Goal: Task Accomplishment & Management: Use online tool/utility

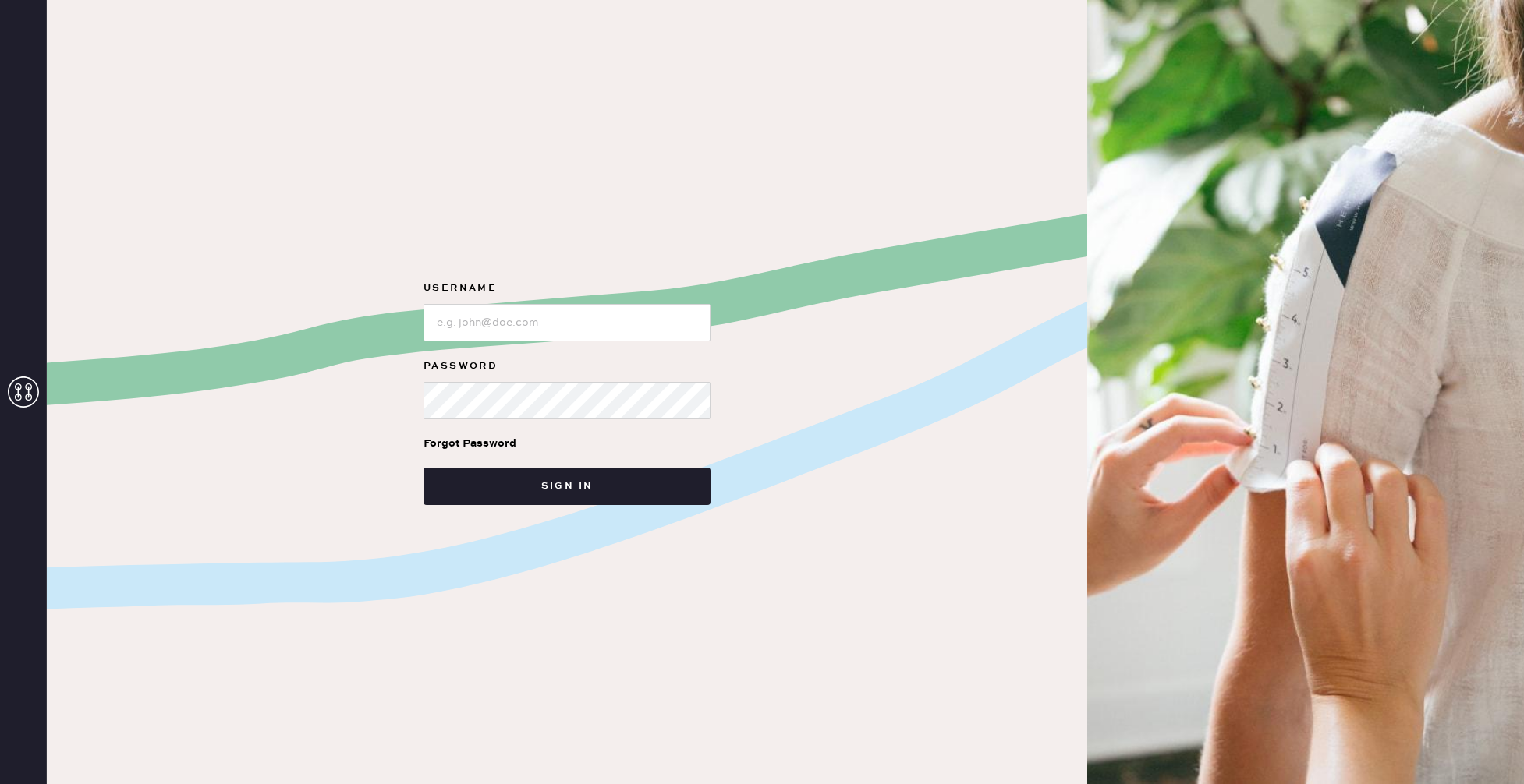
click at [599, 342] on form "Username Password Forgot Password Sign in" at bounding box center [566, 392] width 311 height 226
click at [602, 335] on input "loginName" at bounding box center [566, 322] width 287 height 37
type input "reformationrittenhouse"
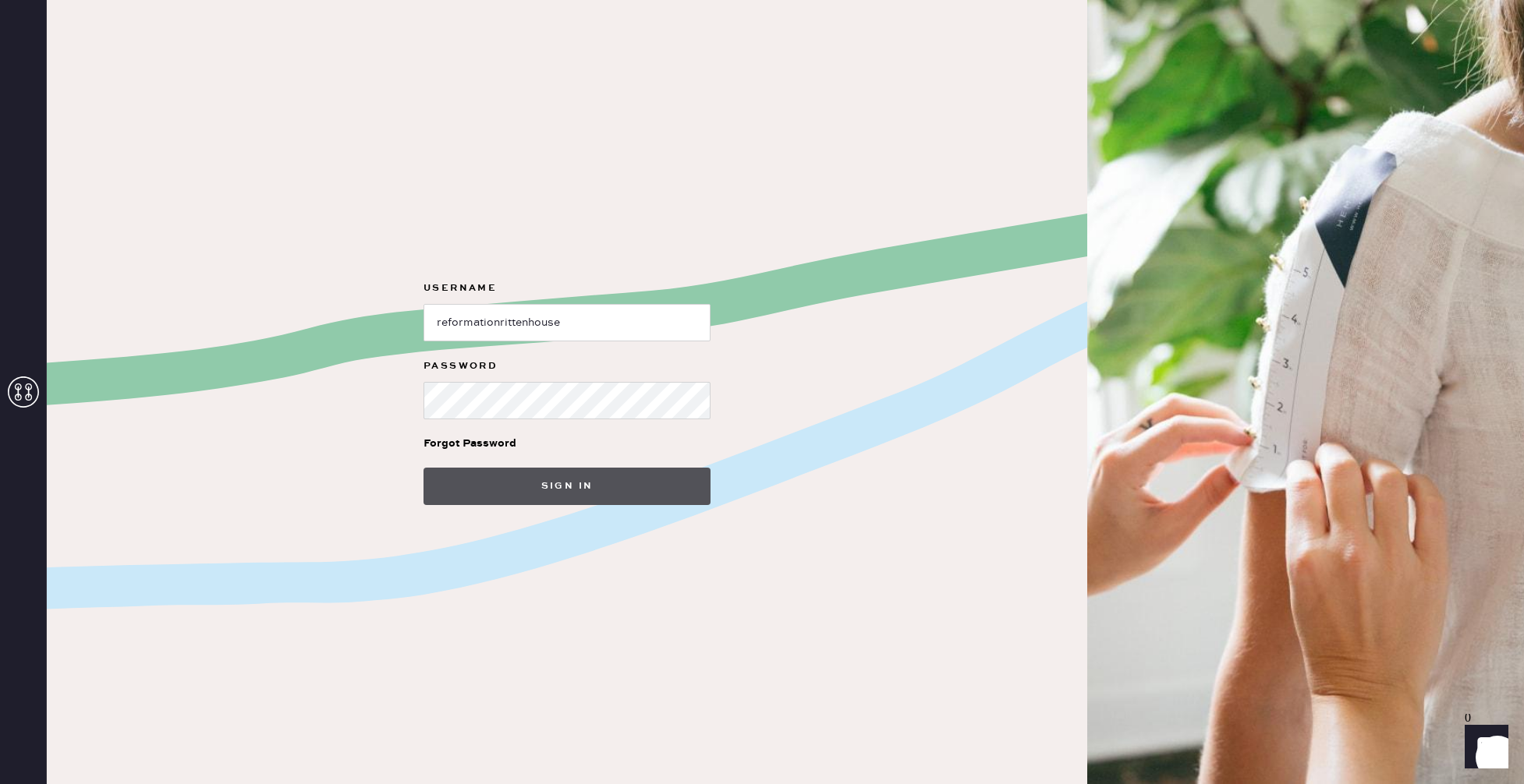
click at [609, 481] on button "Sign in" at bounding box center [566, 486] width 287 height 37
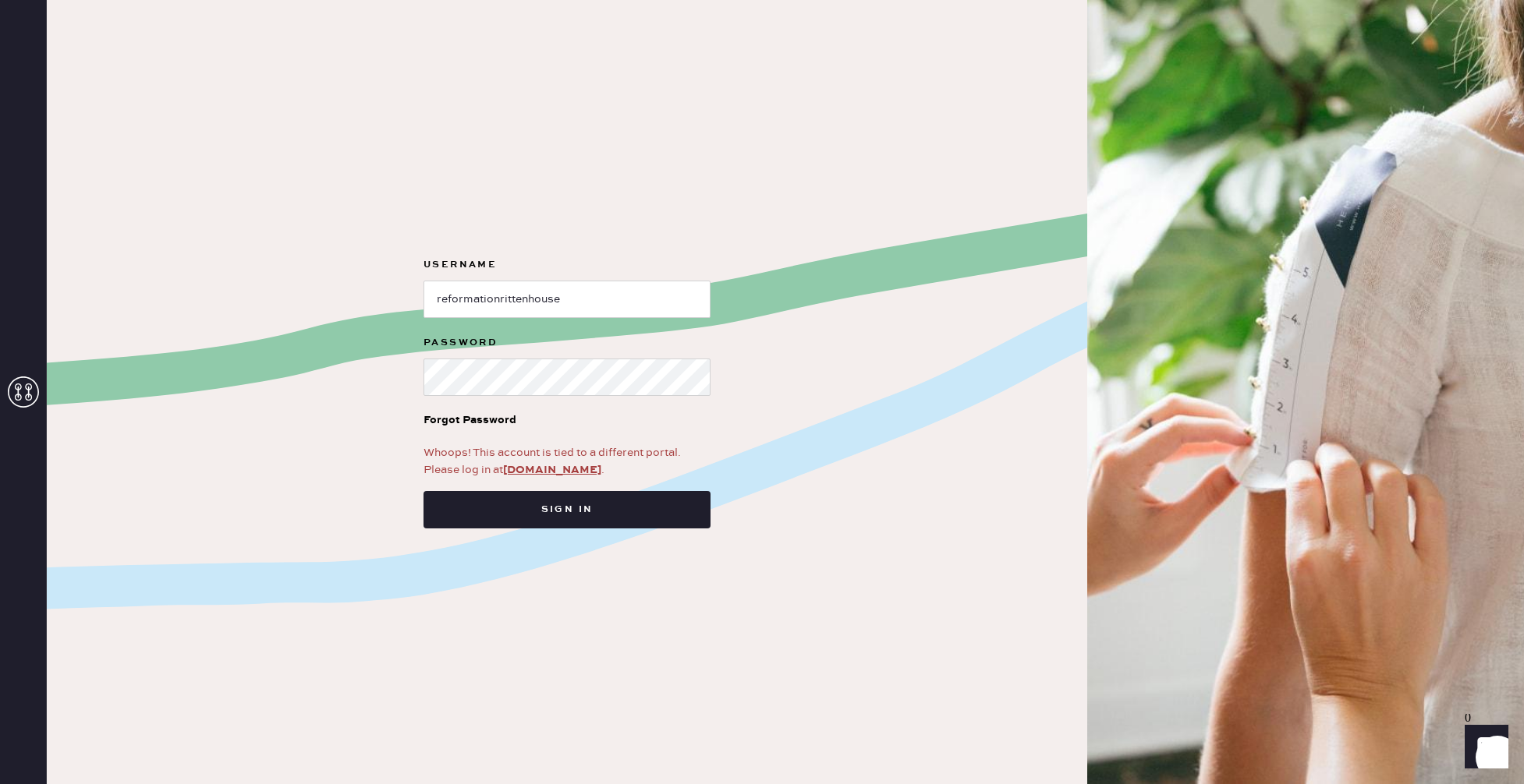
click at [41, 398] on div at bounding box center [23, 392] width 47 height 784
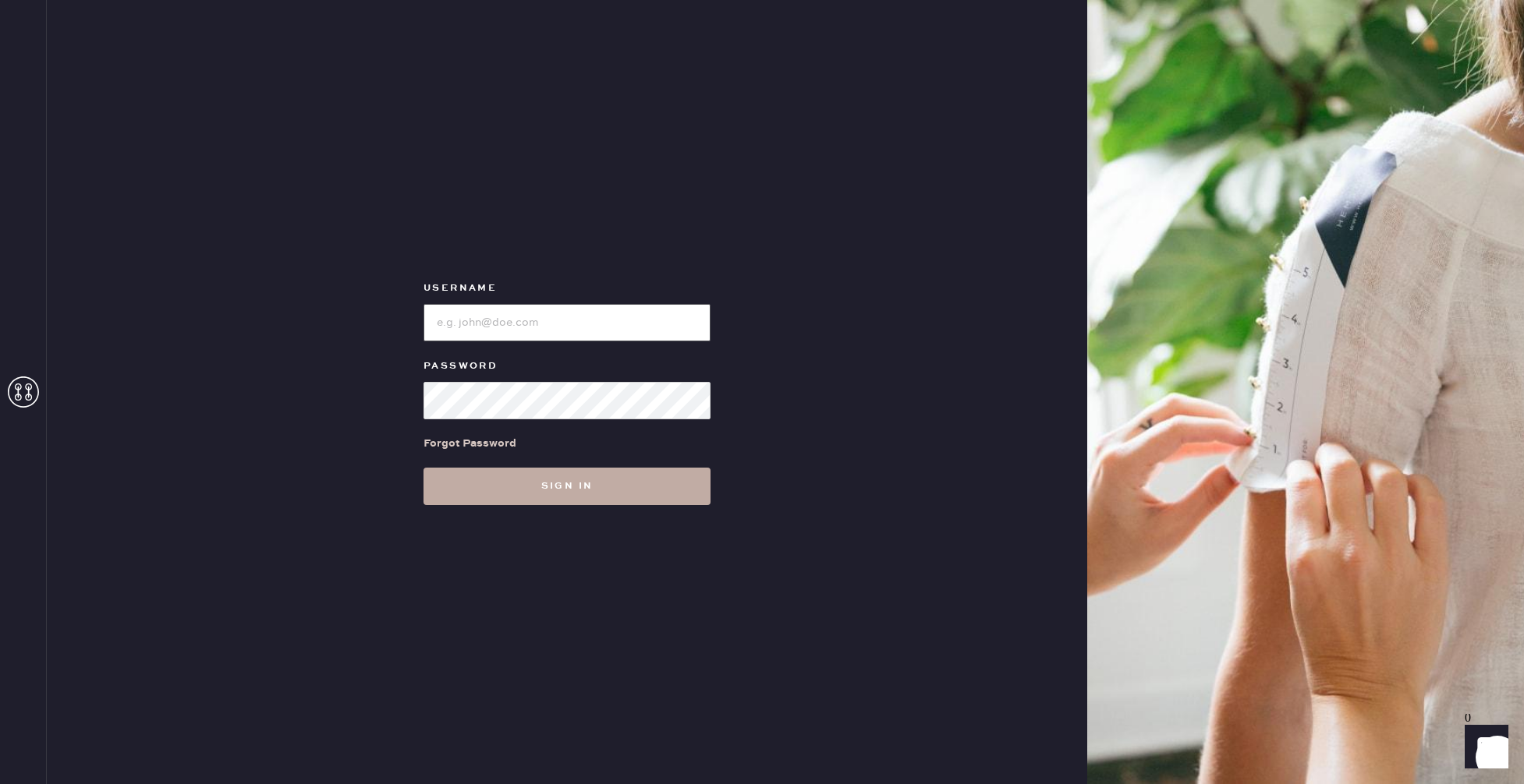
type input "reformationrittenhouse"
click at [567, 501] on button "Sign in" at bounding box center [566, 486] width 287 height 37
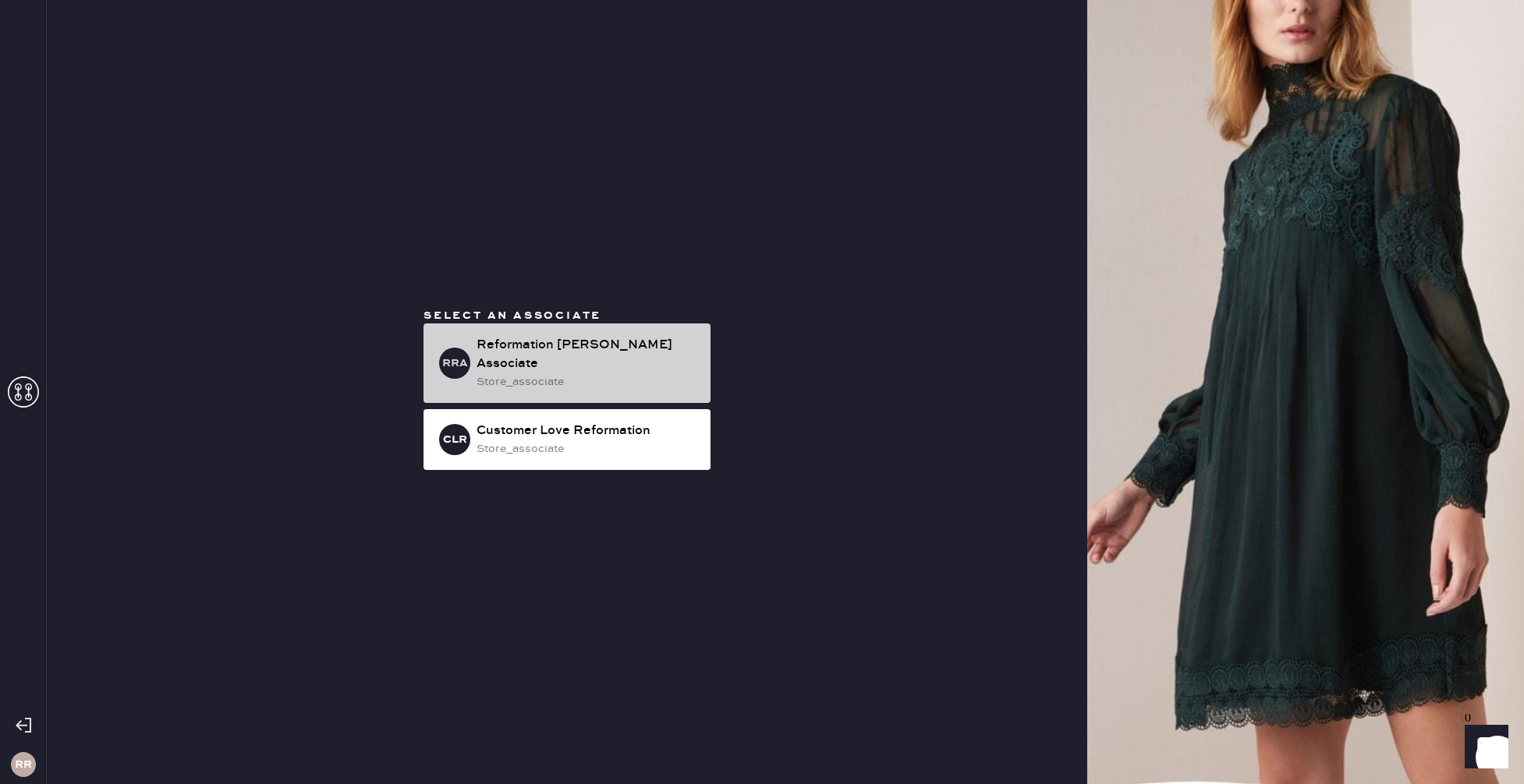
click at [599, 361] on div "Reformation Rittenhouse Associate" at bounding box center [588, 354] width 222 height 37
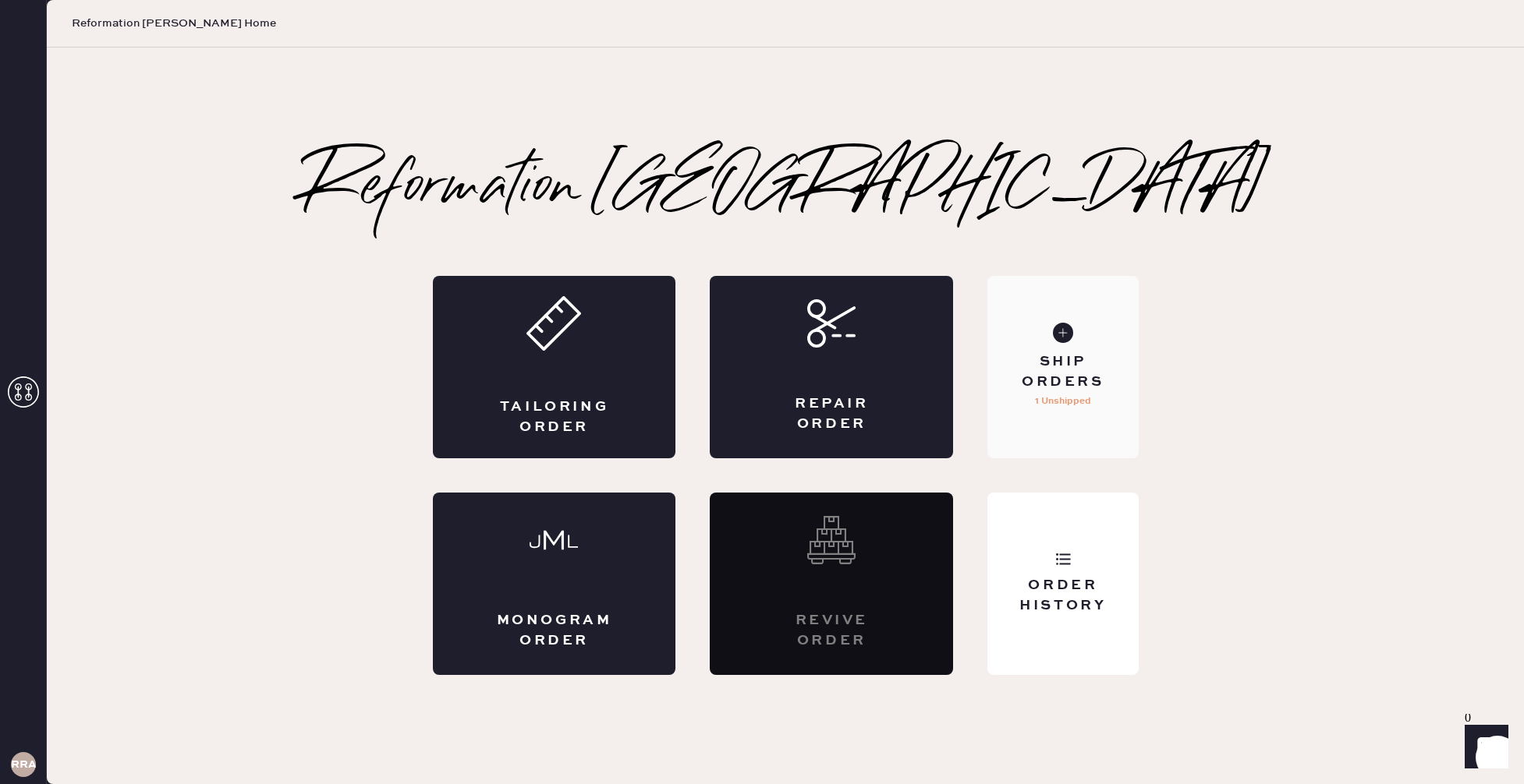
click at [1087, 359] on div "Ship Orders" at bounding box center [1062, 372] width 126 height 39
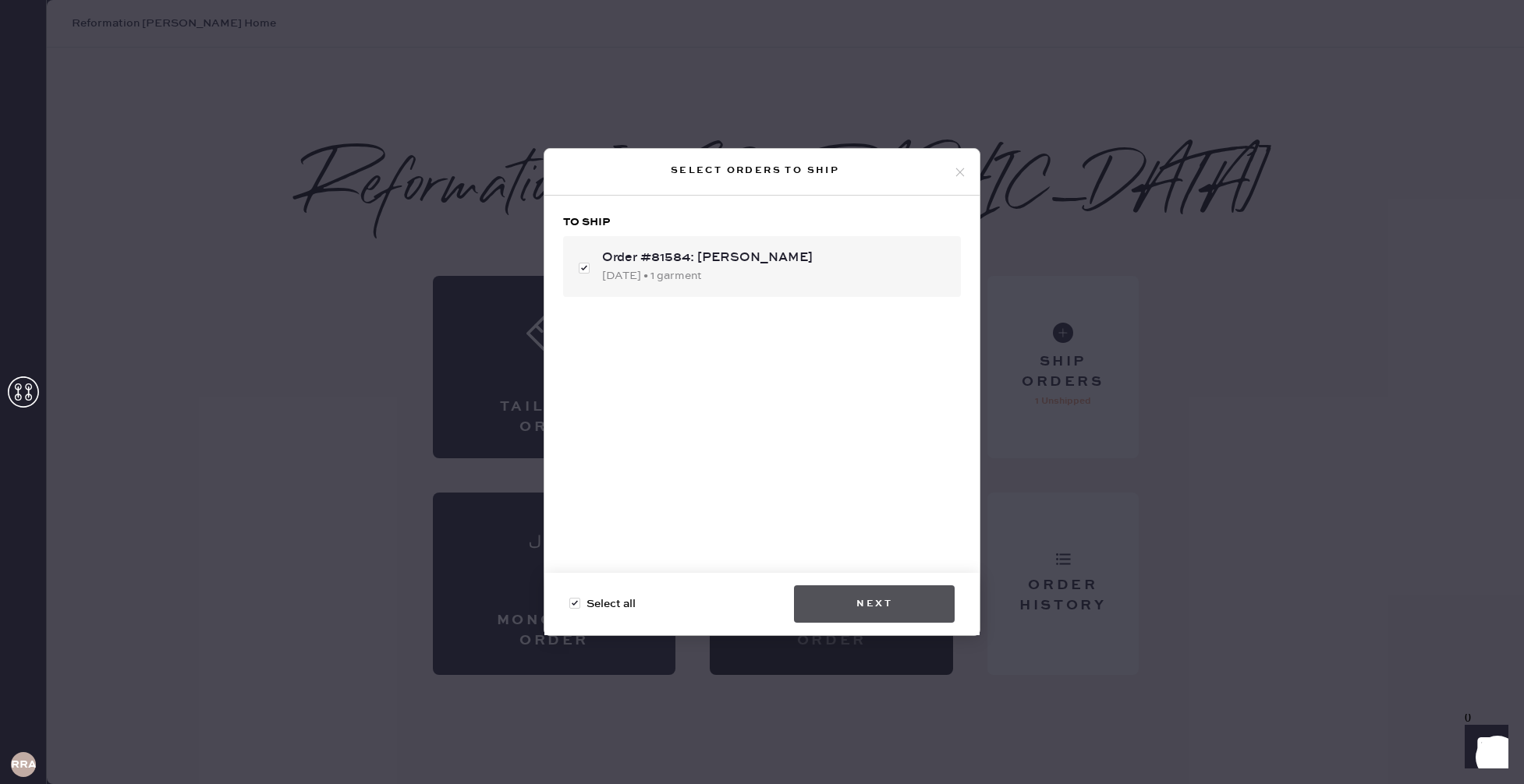
click at [888, 616] on button "Next" at bounding box center [874, 604] width 161 height 37
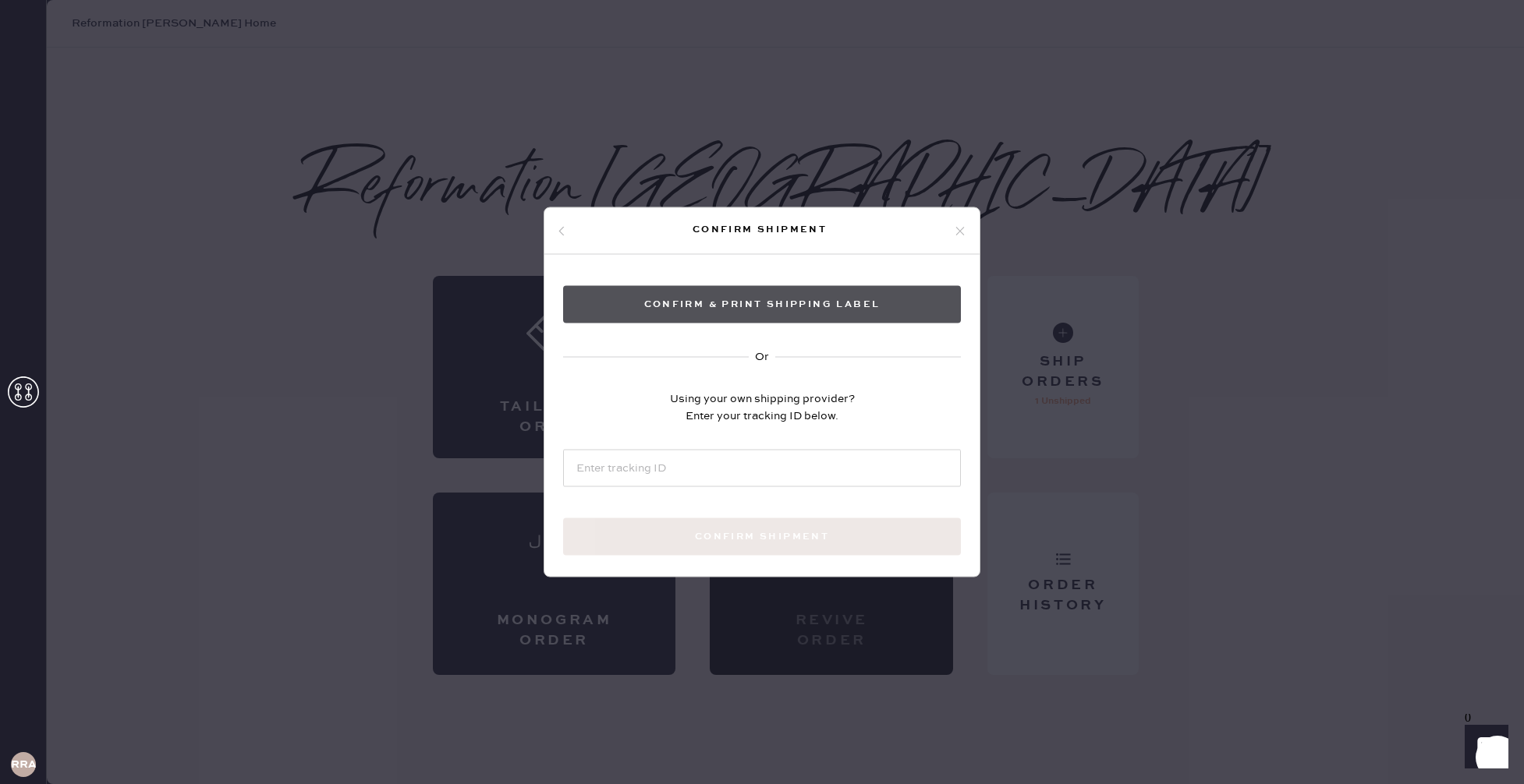
click at [889, 310] on button "Confirm & Print shipping label" at bounding box center [761, 304] width 398 height 37
